Goal: Information Seeking & Learning: Learn about a topic

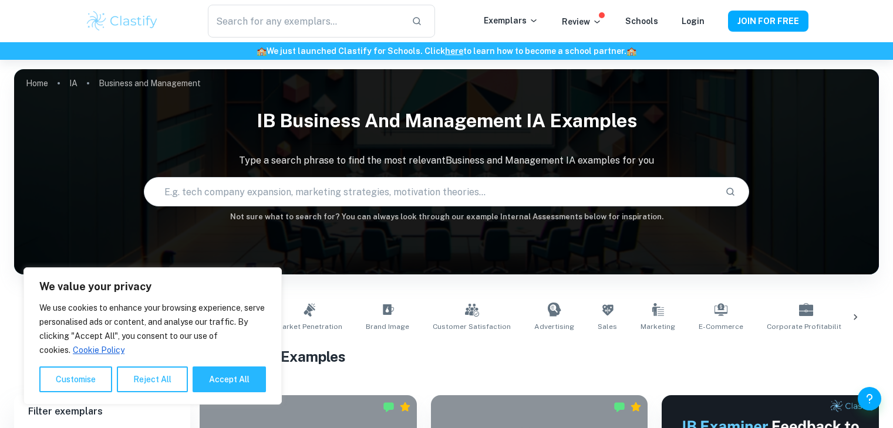
scroll to position [167, 0]
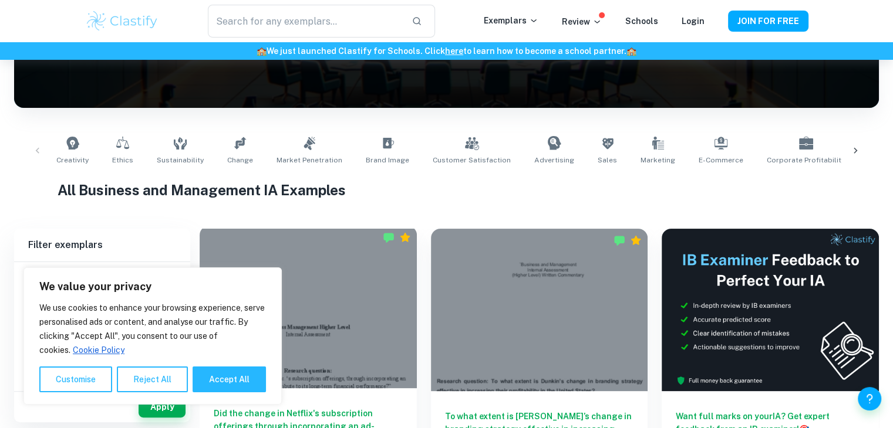
click at [338, 305] on div at bounding box center [308, 307] width 217 height 163
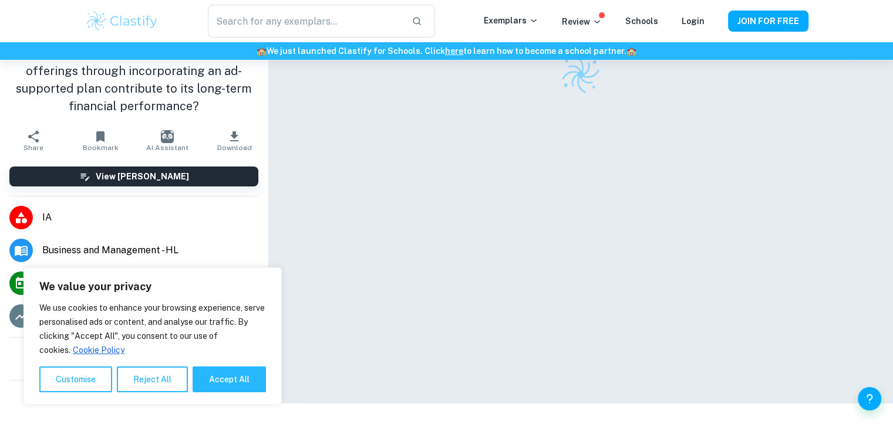
scroll to position [60, 0]
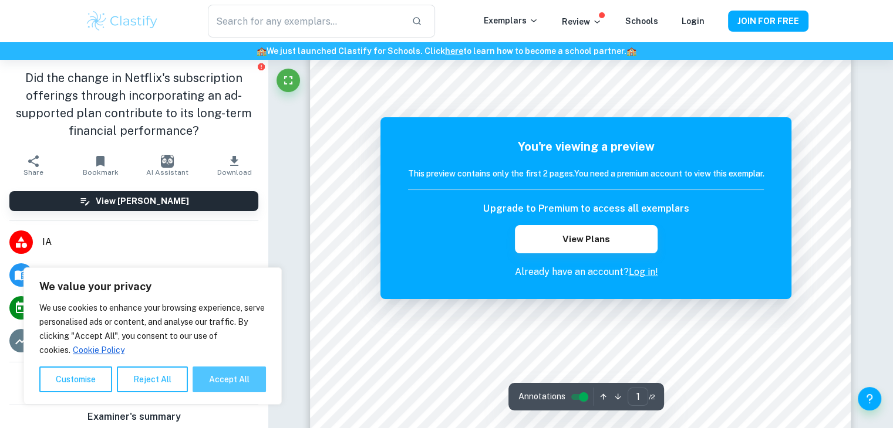
click at [235, 380] on button "Accept All" at bounding box center [229, 380] width 73 height 26
checkbox input "true"
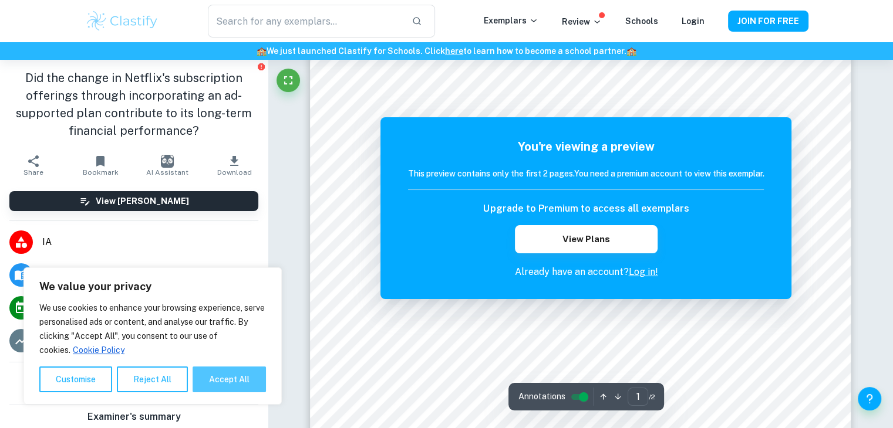
checkbox input "true"
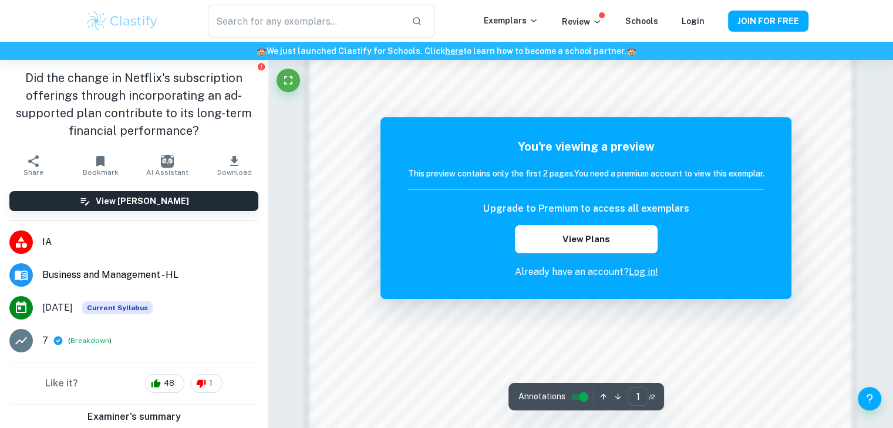
scroll to position [816, 0]
click at [696, 22] on link "Login" at bounding box center [692, 20] width 23 height 9
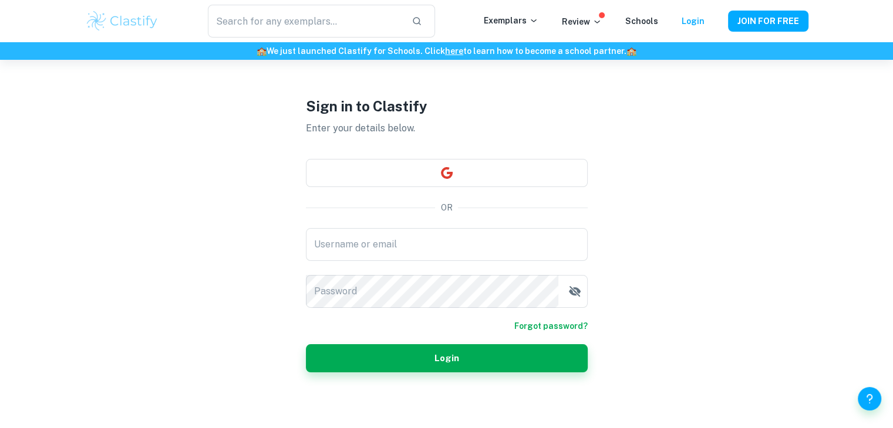
scroll to position [38, 0]
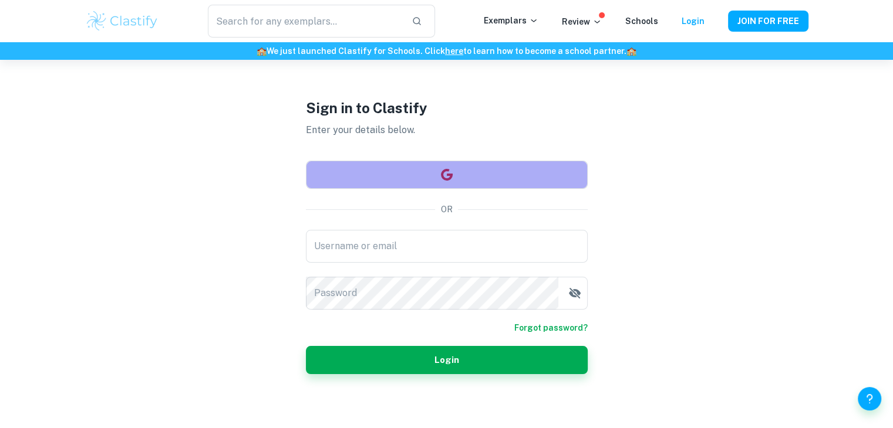
click at [467, 183] on button "button" at bounding box center [447, 175] width 282 height 28
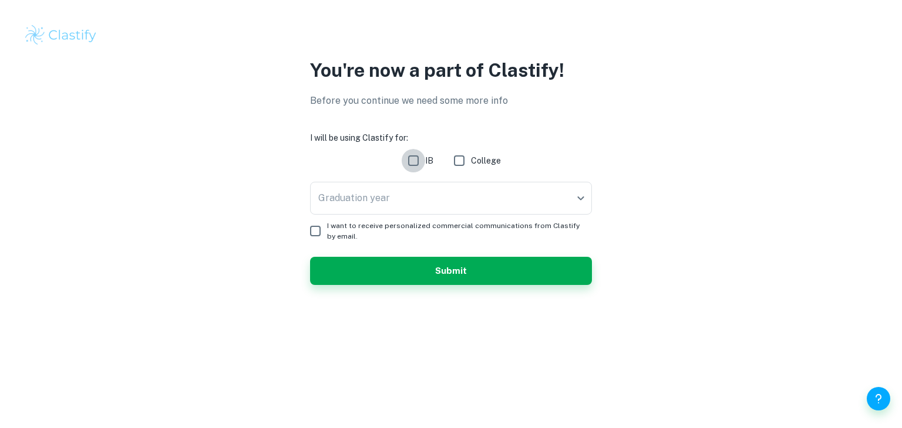
click at [414, 153] on input "IB" at bounding box center [412, 160] width 23 height 23
checkbox input "true"
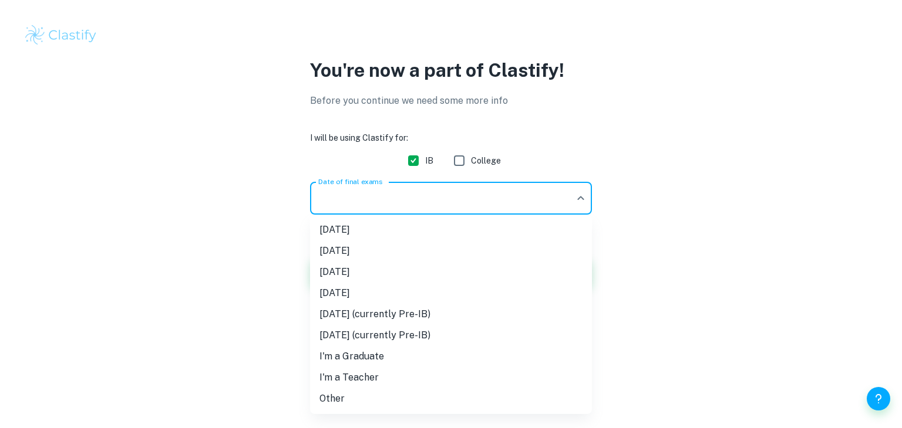
click at [414, 200] on body "We value your privacy We use cookies to enhance your browsing experience, serve…" at bounding box center [451, 214] width 902 height 428
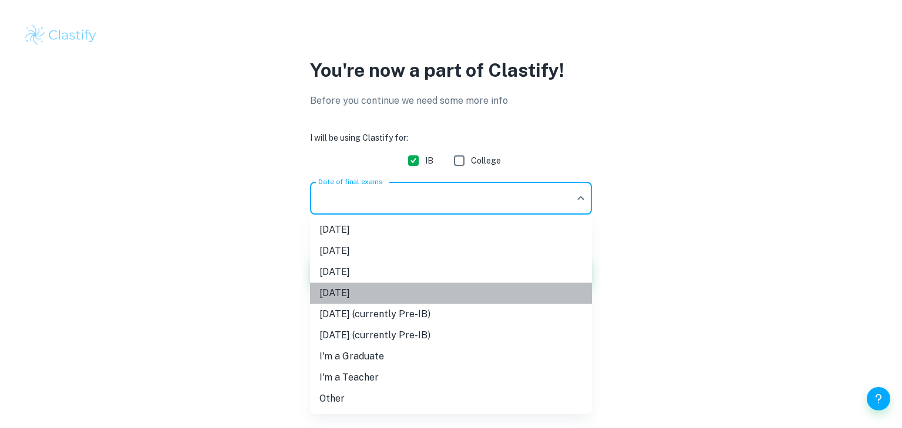
click at [386, 292] on li "November 2026" at bounding box center [451, 293] width 282 height 21
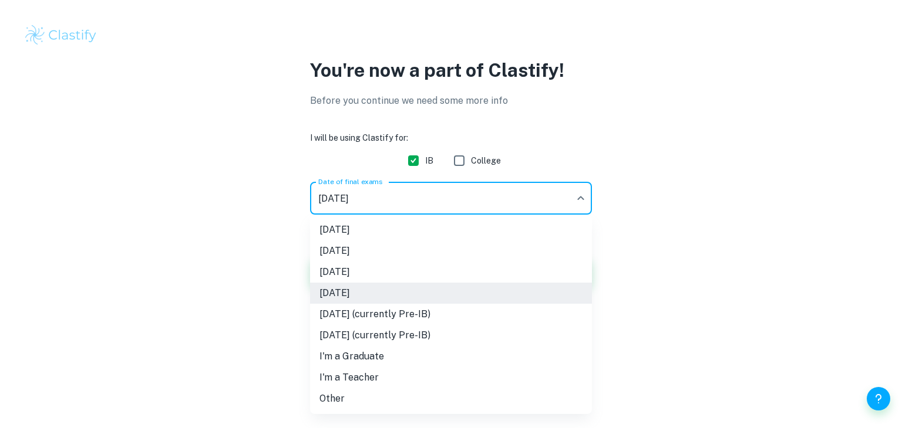
click at [360, 195] on body "We value your privacy We use cookies to enhance your browsing experience, serve…" at bounding box center [451, 214] width 902 height 428
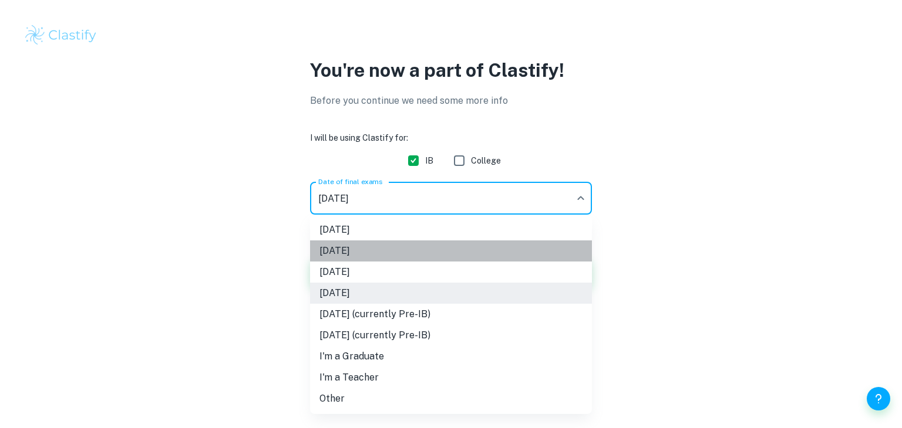
click at [393, 247] on li "November 2025" at bounding box center [451, 251] width 282 height 21
type input "N25"
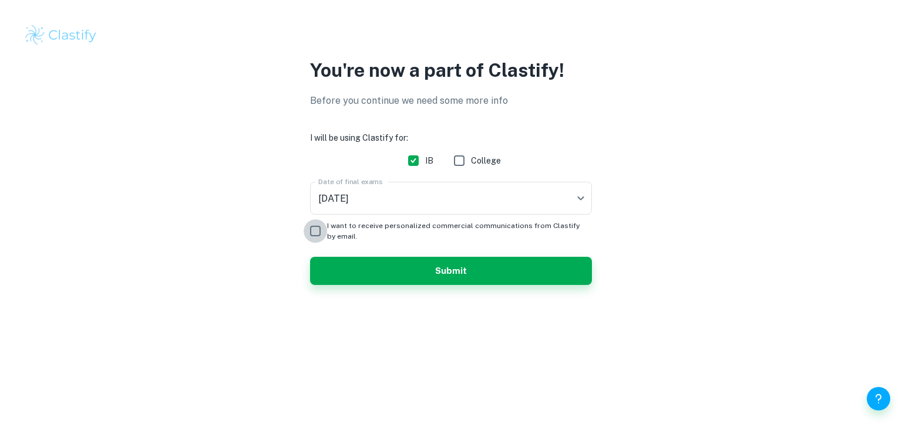
click at [313, 234] on input "I want to receive personalized commercial communications from Clastify by email." at bounding box center [314, 231] width 23 height 23
checkbox input "true"
click at [345, 286] on div "You're now a part of Clastify! Before you continue we need some more info I wil…" at bounding box center [450, 177] width 751 height 243
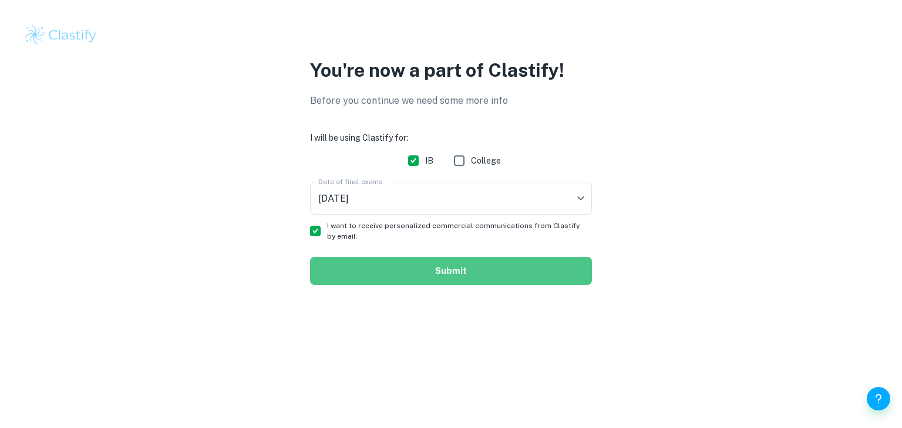
click at [382, 259] on button "Submit" at bounding box center [451, 271] width 282 height 28
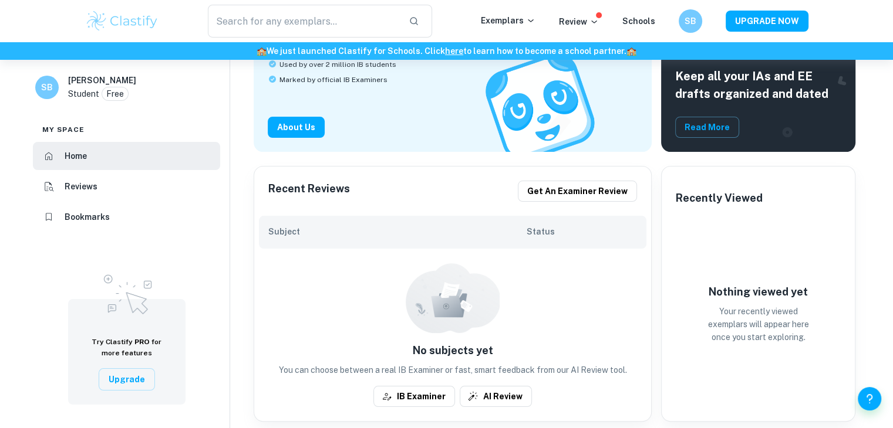
scroll to position [88, 0]
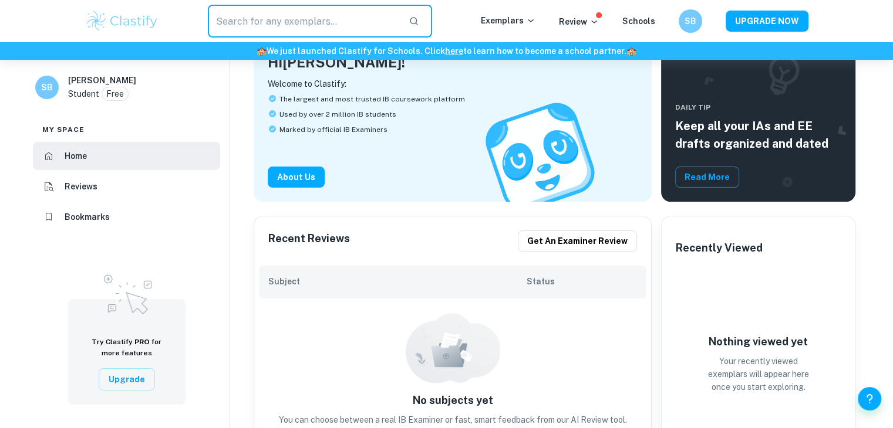
click at [343, 16] on input "text" at bounding box center [304, 21] width 192 height 33
type input "IB BM IA"
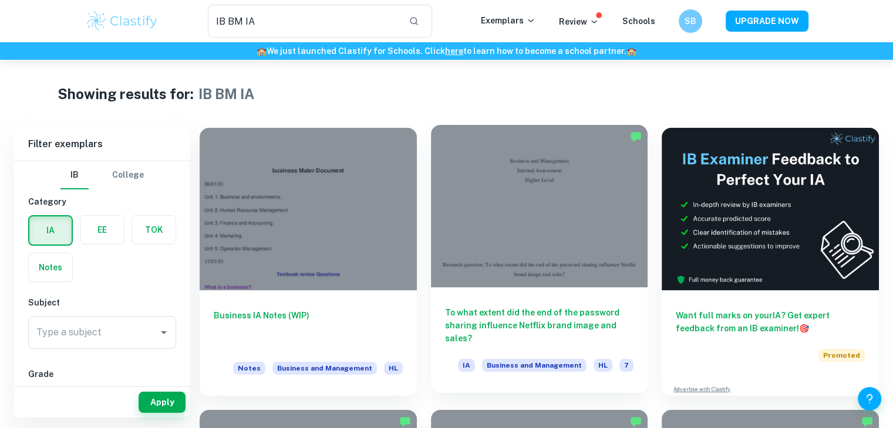
click at [532, 199] on div at bounding box center [539, 206] width 217 height 163
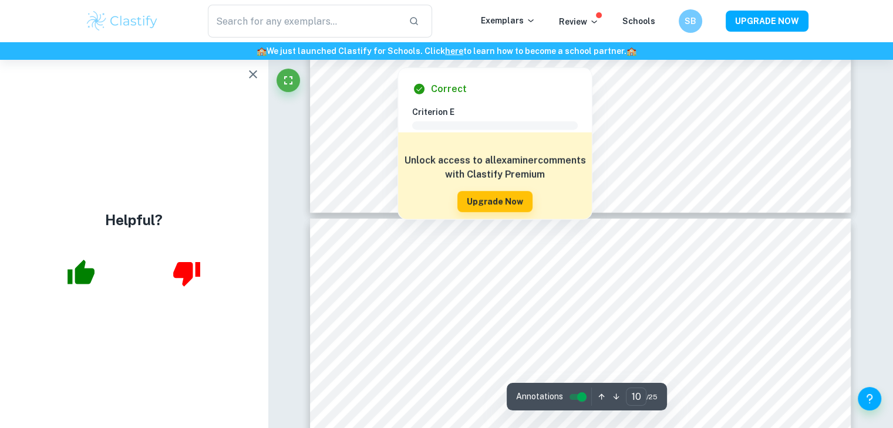
scroll to position [7820, 0]
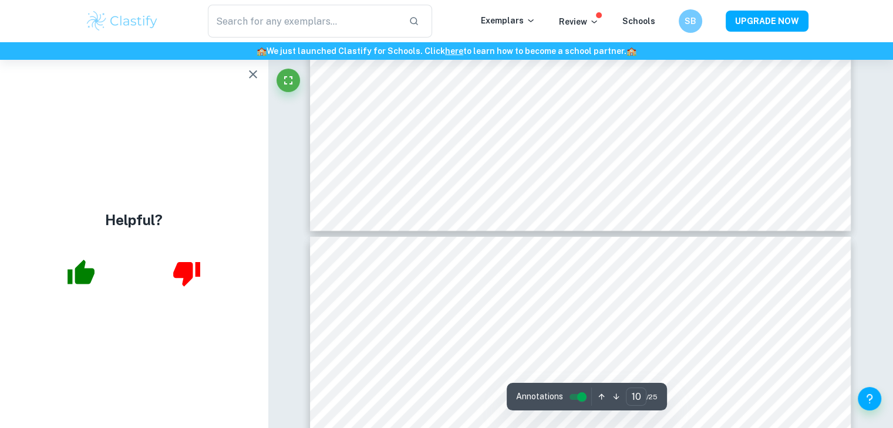
type input "11"
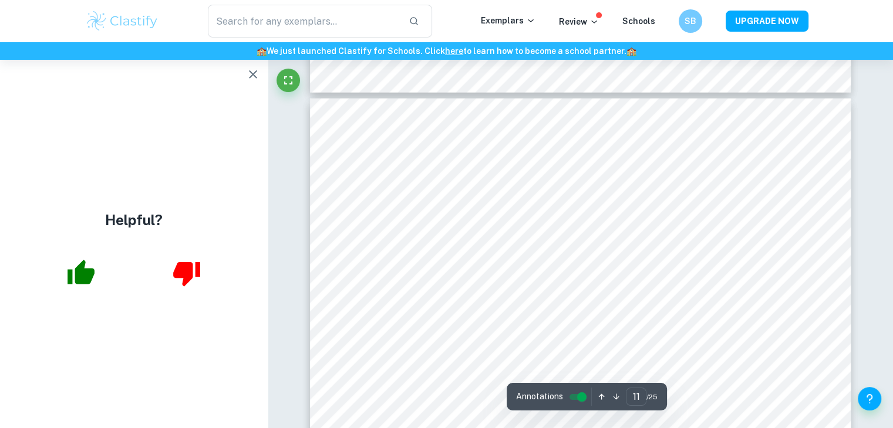
scroll to position [7940, 0]
